Goal: Task Accomplishment & Management: Manage account settings

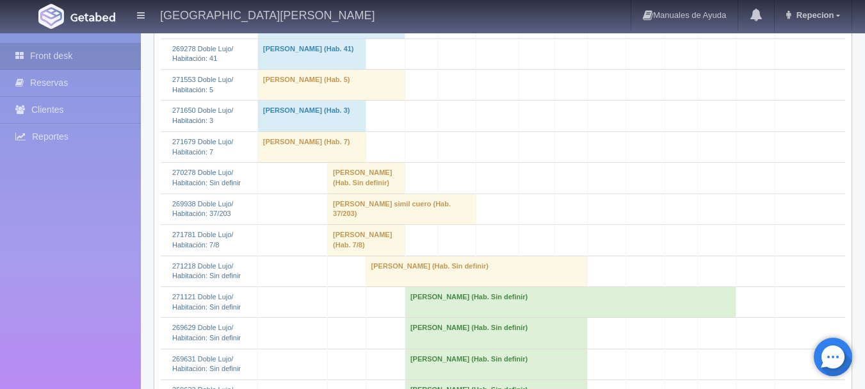
scroll to position [512, 0]
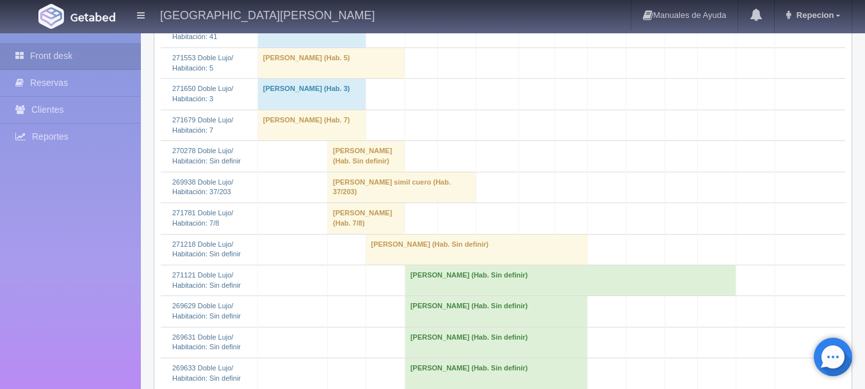
click at [441, 295] on td "[PERSON_NAME] (Hab. Sin definir)" at bounding box center [570, 279] width 331 height 31
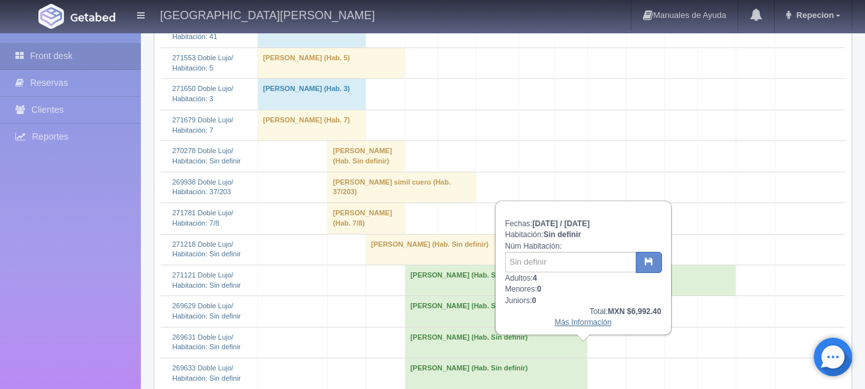
click at [591, 326] on link "Más Información" at bounding box center [582, 321] width 57 height 9
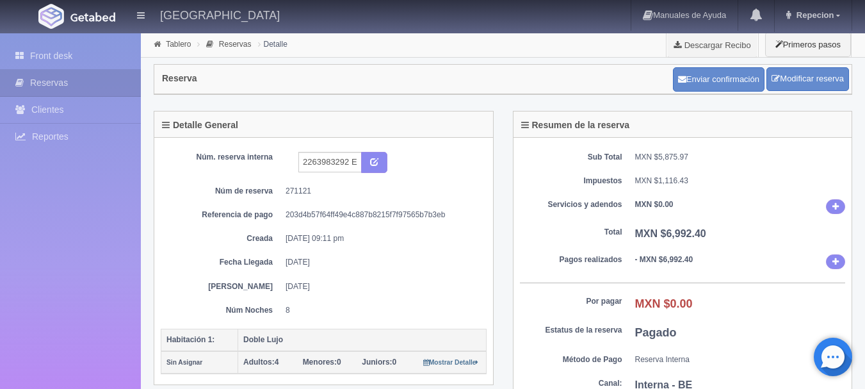
scroll to position [64, 0]
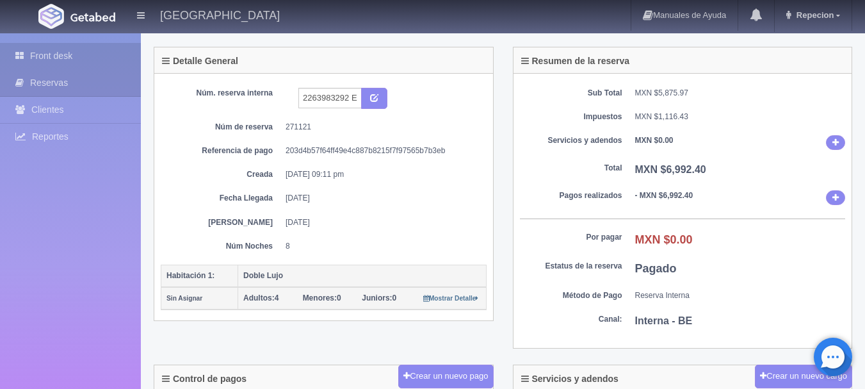
click at [65, 58] on link "Front desk" at bounding box center [70, 56] width 141 height 26
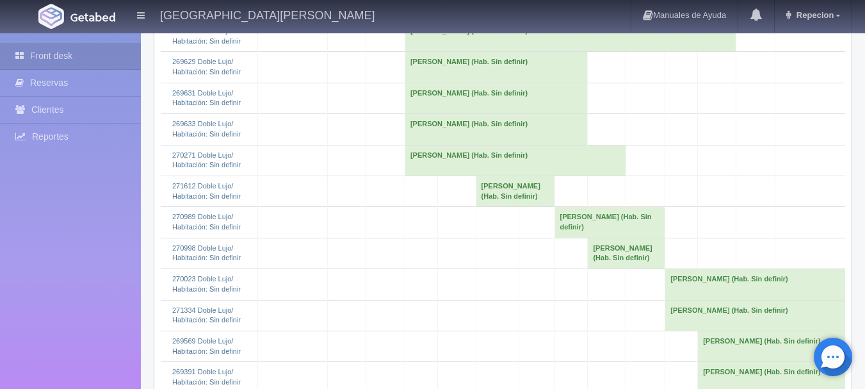
scroll to position [768, 0]
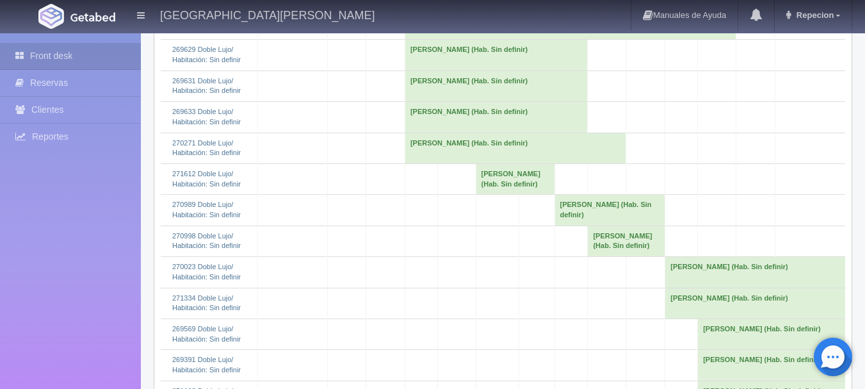
click at [412, 163] on td "[PERSON_NAME] (Hab. Sin definir)" at bounding box center [515, 148] width 221 height 31
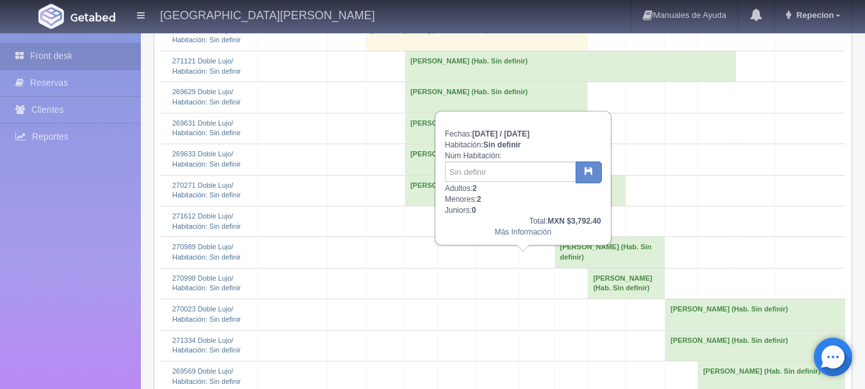
scroll to position [704, 0]
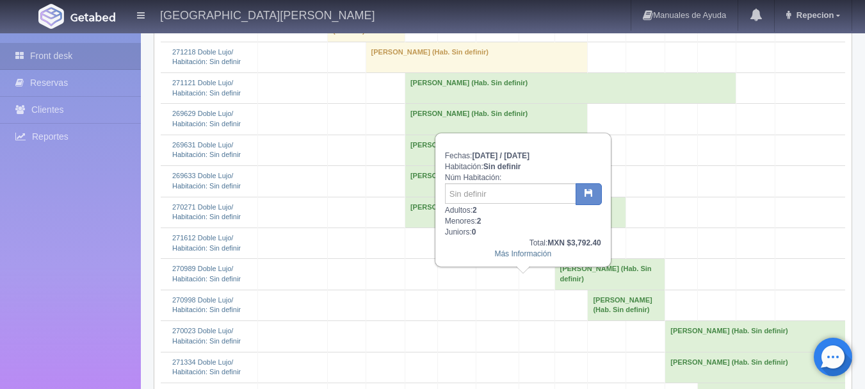
click at [501, 258] on td "[PERSON_NAME] (Hab. Sin definir)" at bounding box center [515, 242] width 79 height 31
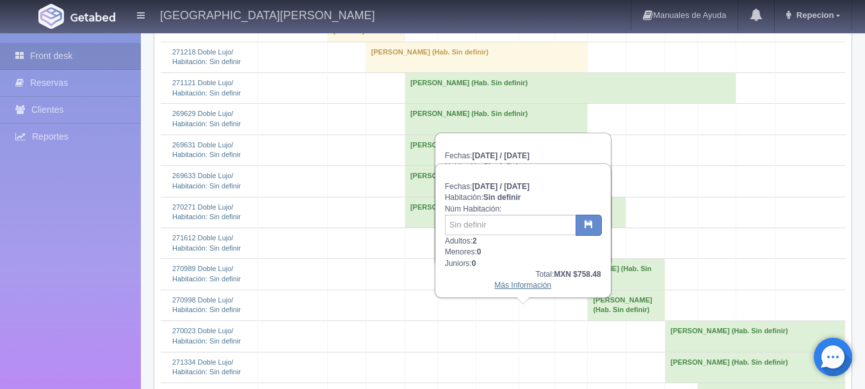
click at [513, 288] on link "Más Información" at bounding box center [522, 284] width 57 height 9
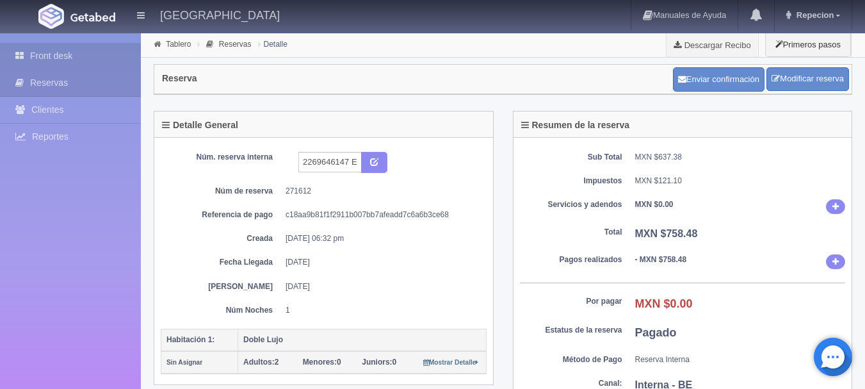
click at [88, 54] on link "Front desk" at bounding box center [70, 56] width 141 height 26
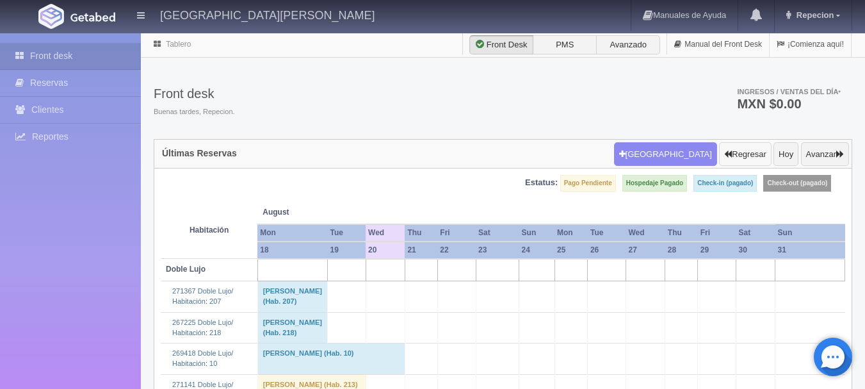
click at [730, 154] on button "Regresar" at bounding box center [745, 154] width 52 height 24
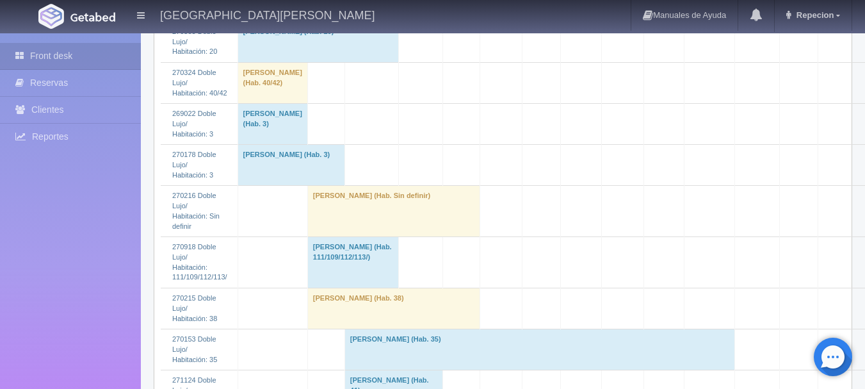
scroll to position [384, 0]
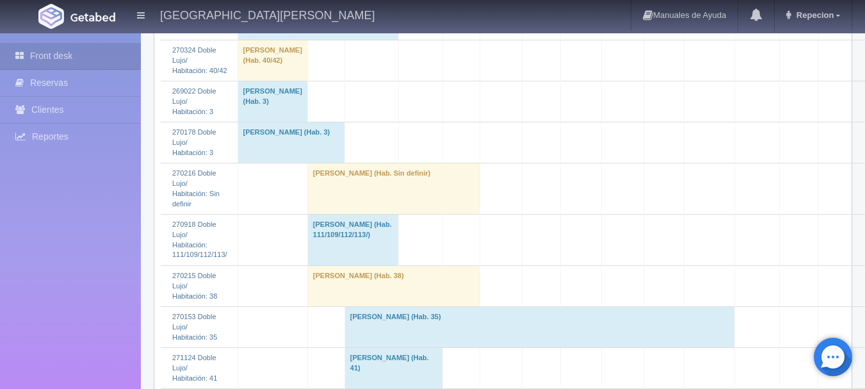
click at [394, 348] on td "[PERSON_NAME] (Hab. 41)" at bounding box center [393, 368] width 98 height 41
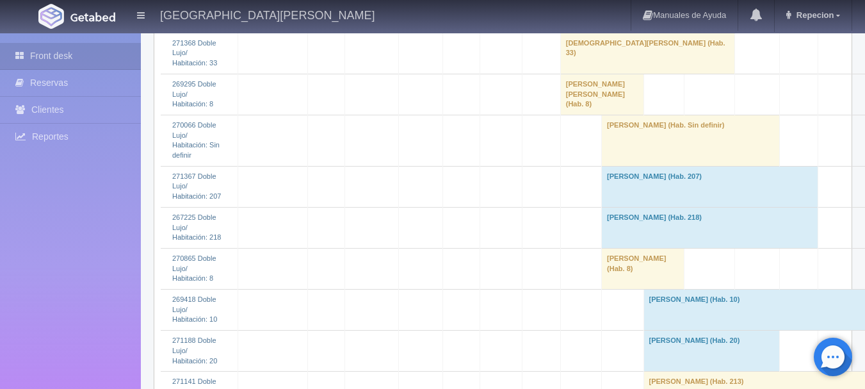
scroll to position [1600, 0]
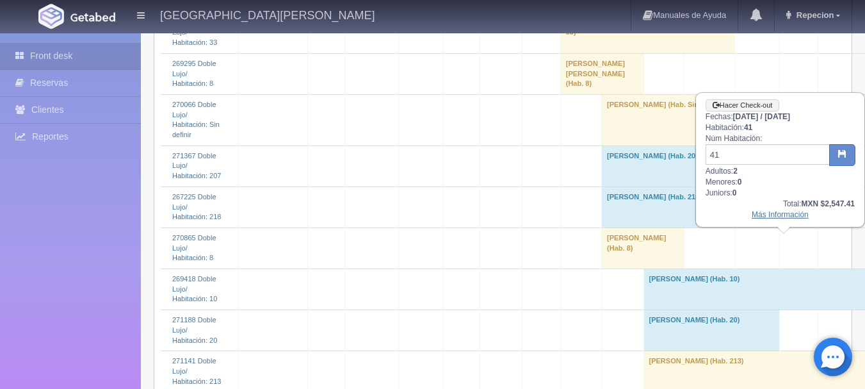
click at [787, 218] on link "Más Información" at bounding box center [779, 214] width 57 height 9
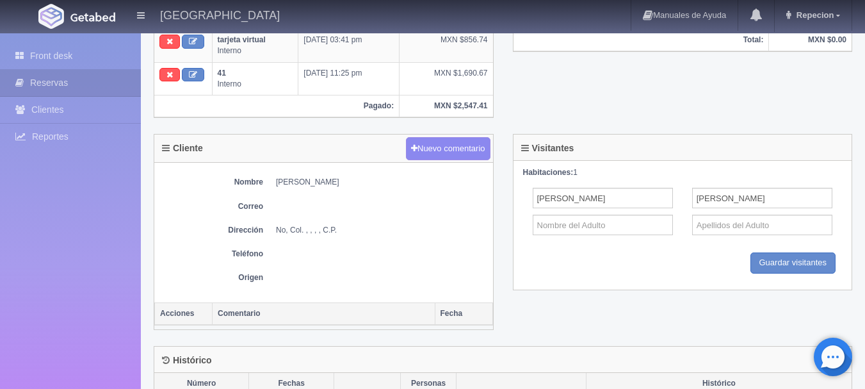
scroll to position [384, 0]
